Goal: Communication & Community: Answer question/provide support

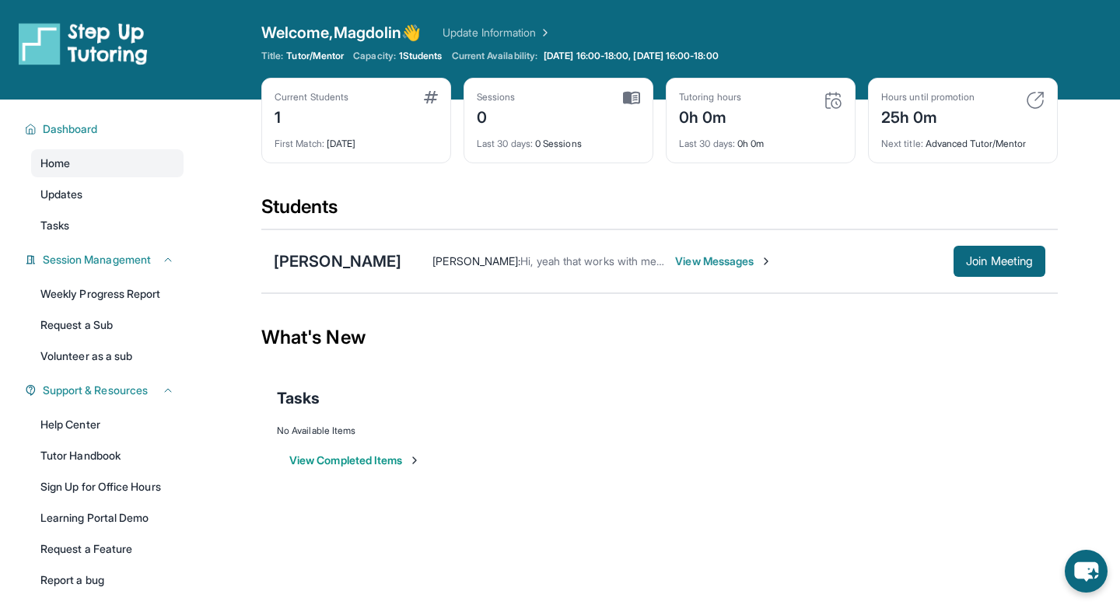
click at [765, 259] on span "View Messages" at bounding box center [723, 262] width 97 height 16
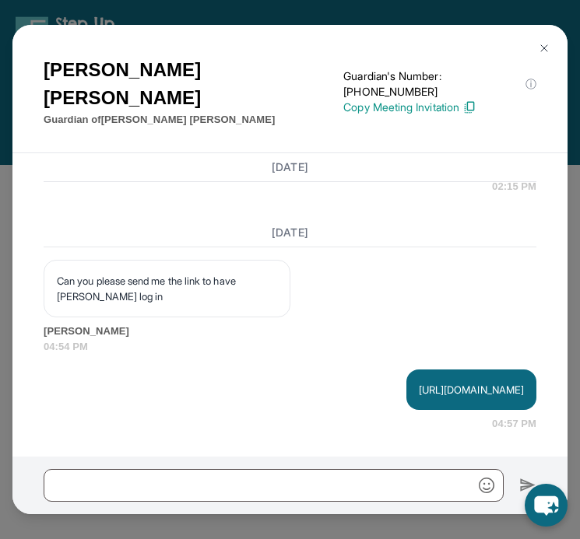
scroll to position [3981, 0]
click at [543, 49] on img at bounding box center [544, 48] width 12 height 12
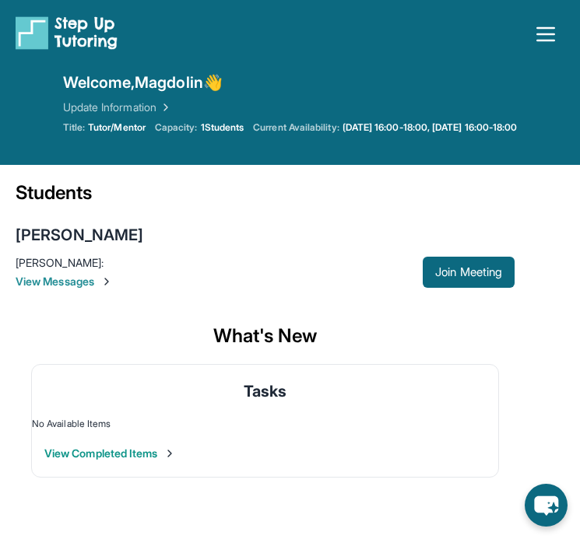
click at [100, 287] on span "View Messages" at bounding box center [219, 282] width 407 height 16
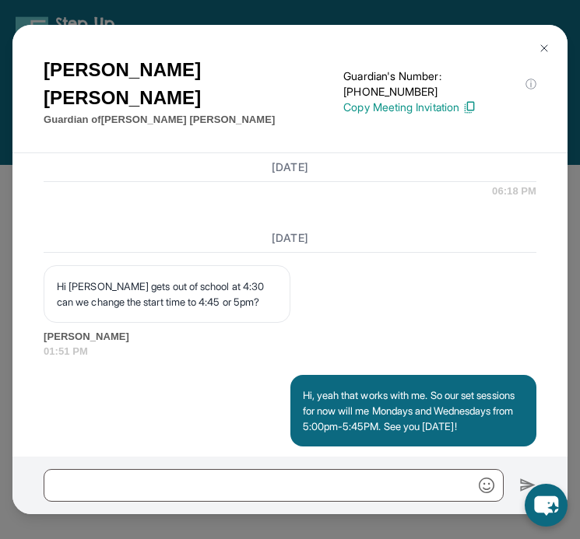
scroll to position [3981, 0]
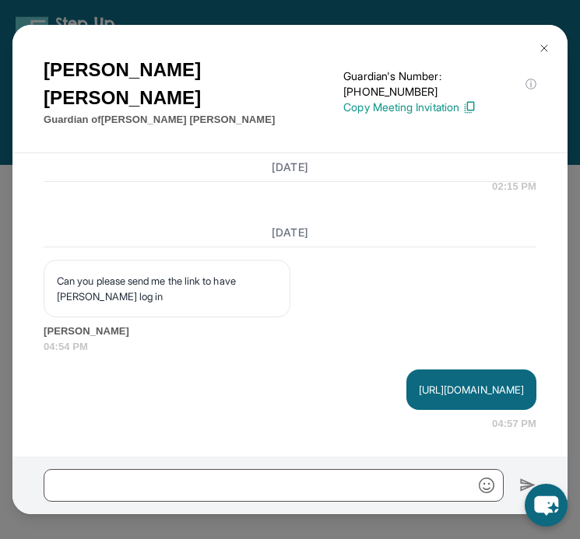
click at [230, 404] on div "https://student-portal.stepuptutoring.org/student/N98ABC 04:57 PM" at bounding box center [290, 400] width 492 height 62
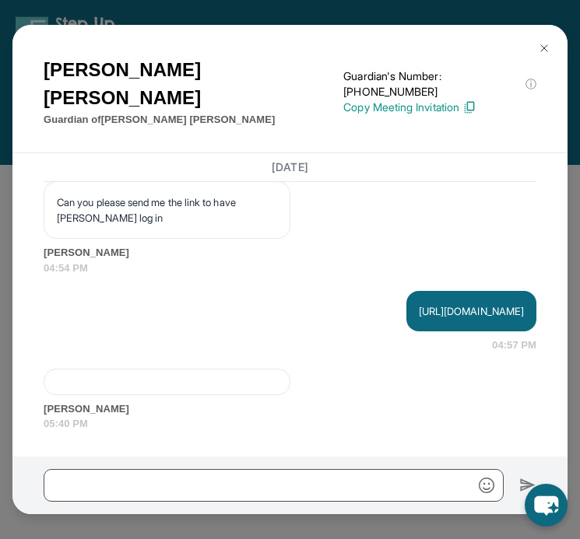
scroll to position [4060, 0]
click at [180, 381] on div at bounding box center [167, 382] width 247 height 26
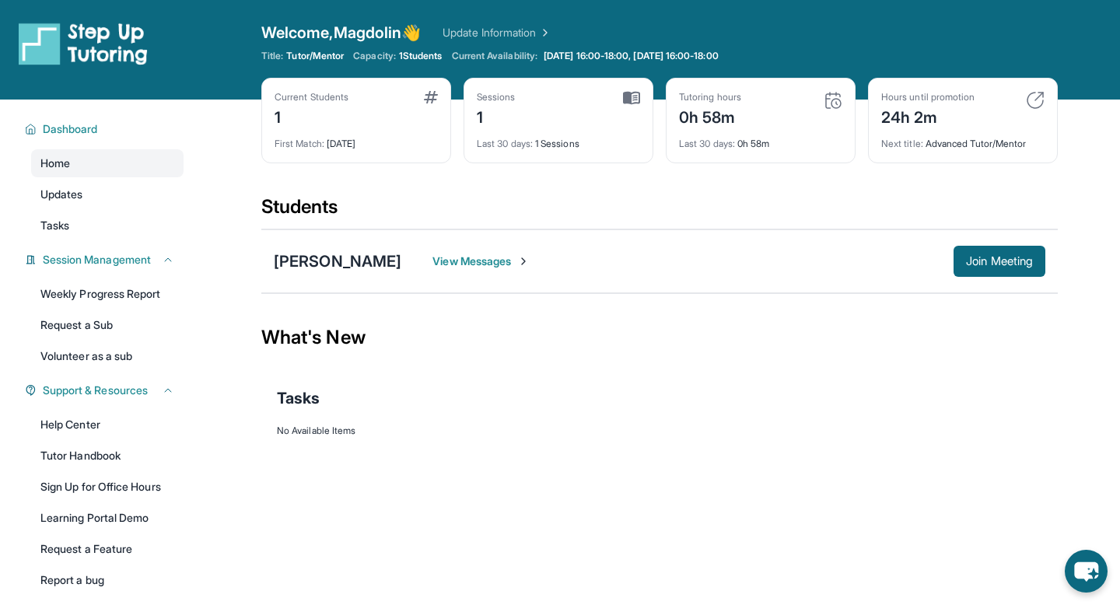
click at [595, 470] on main "Current Students 1 First Match : [DATE] Sessions 1 Last 30 days : 1 Sessions Tu…" at bounding box center [659, 295] width 797 height 390
